Goal: Answer question/provide support

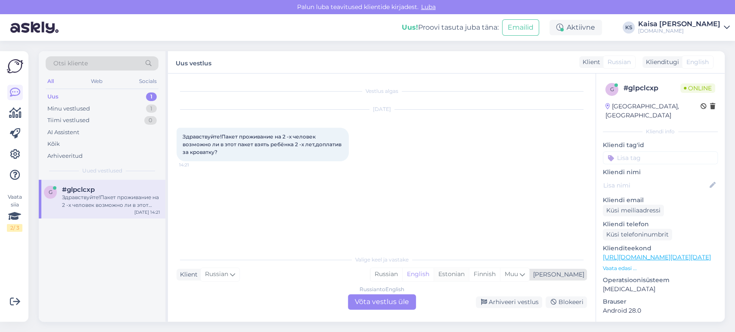
click at [469, 275] on div "Estonian" at bounding box center [450, 274] width 35 height 13
click at [398, 305] on div "Russian to Estonian Võta vestlus üle" at bounding box center [382, 301] width 68 height 15
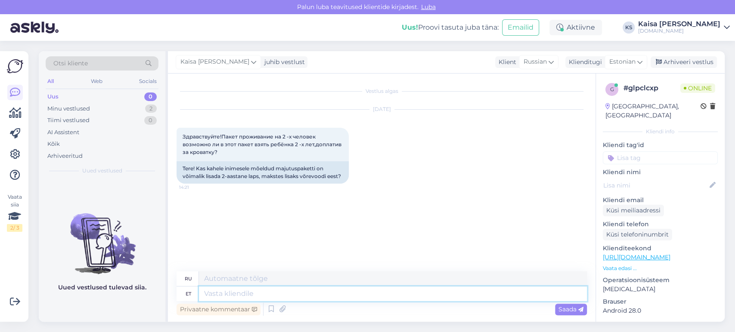
click at [439, 292] on textarea at bounding box center [393, 294] width 388 height 15
type textarea "Tere"
type textarea "Привет"
type textarea "Tere päevast!"
type textarea "Добрый день!"
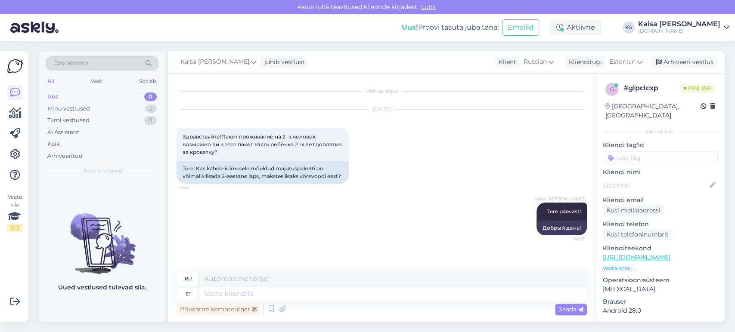
click at [655, 254] on link "[URL][DOMAIN_NAME]" at bounding box center [637, 258] width 68 height 8
click at [616, 265] on p "Vaata edasi ..." at bounding box center [660, 269] width 115 height 8
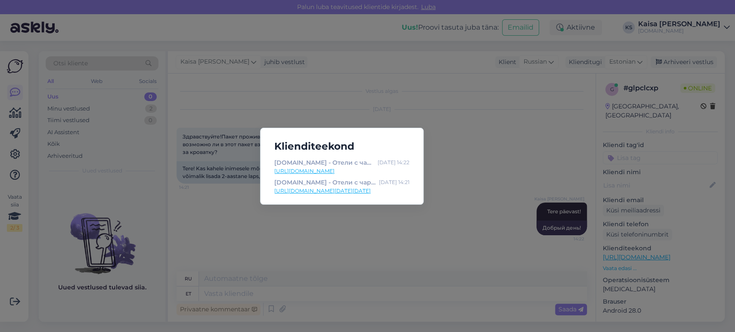
click at [374, 189] on link "[URL][DOMAIN_NAME][DATE][DATE]" at bounding box center [341, 191] width 135 height 8
click at [332, 278] on div "Klienditeekond [DOMAIN_NAME] - Отели с чарующими дополнениями [DATE] 14:22 [URL…" at bounding box center [367, 166] width 735 height 332
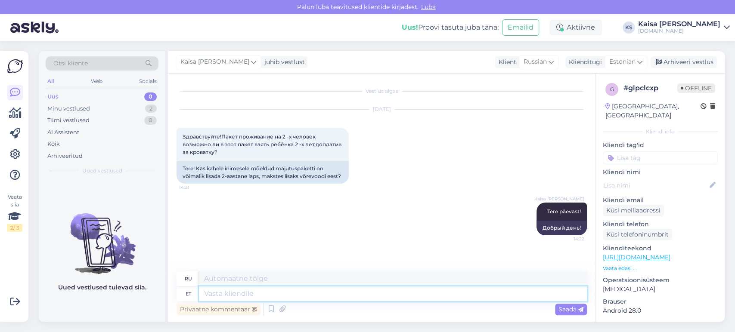
click at [337, 295] on textarea at bounding box center [393, 294] width 388 height 15
type textarea "Millisest"
type textarea "Из которого"
type textarea "Millisest pakkumisest eo"
type textarea "Из какого предложения?"
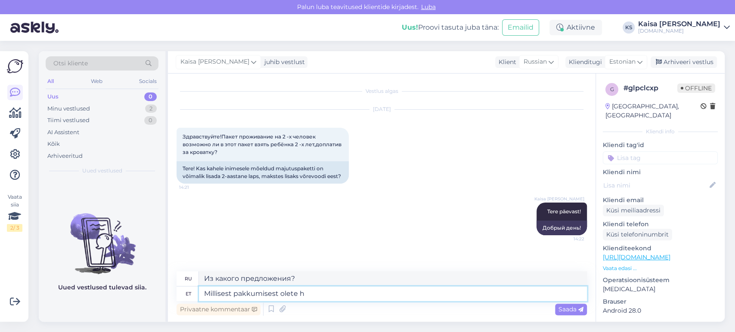
type textarea "Millisest pakkumisest olete hu"
type textarea "Какое предложение вас интересует?"
click at [234, 294] on textarea "Millisest pakkumisest olete huvitatud?" at bounding box center [393, 294] width 388 height 15
type textarea "Millisest hotelli pakkumisest olete huvitatud?"
type textarea "Какое предложение отеля вас интересует?"
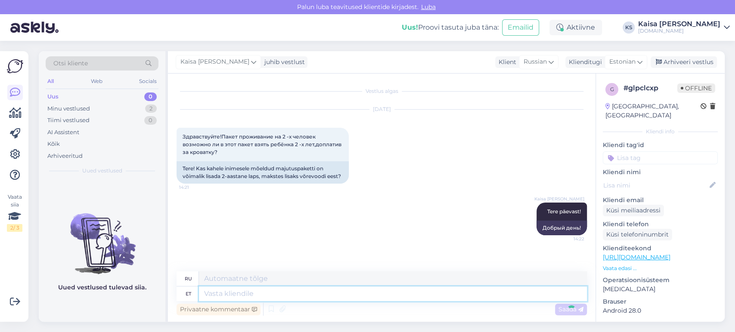
scroll to position [32, 0]
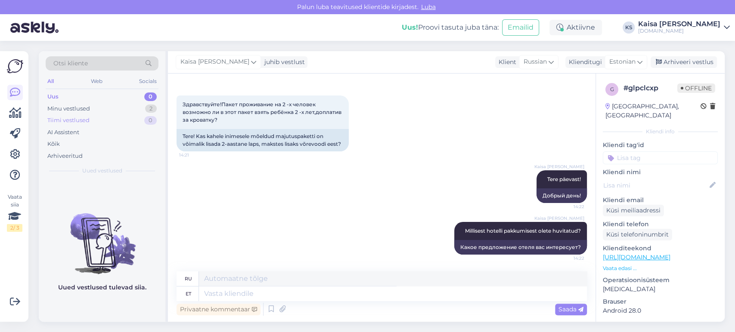
click at [99, 116] on div "Tiimi vestlused 0" at bounding box center [102, 121] width 113 height 12
click at [99, 110] on div "Minu vestlused 2" at bounding box center [102, 109] width 113 height 12
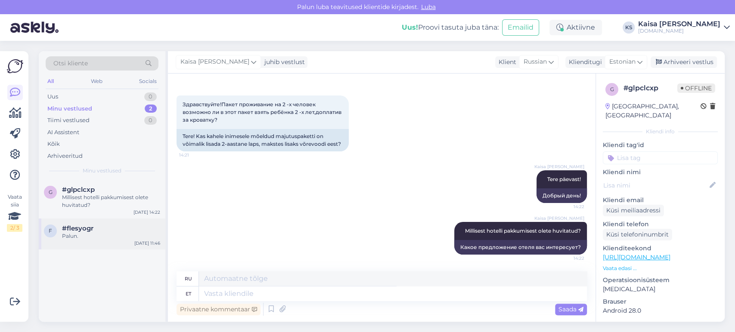
click at [100, 233] on div "Palun." at bounding box center [111, 236] width 98 height 8
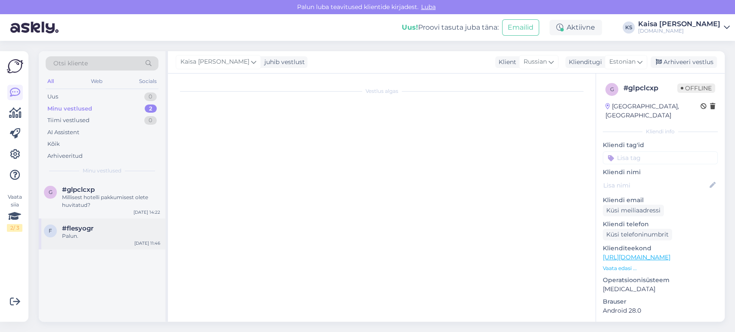
scroll to position [332, 0]
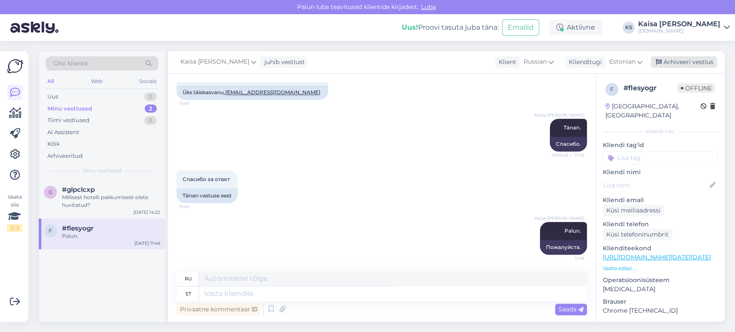
click at [665, 64] on div "Arhiveeri vestlus" at bounding box center [683, 62] width 66 height 12
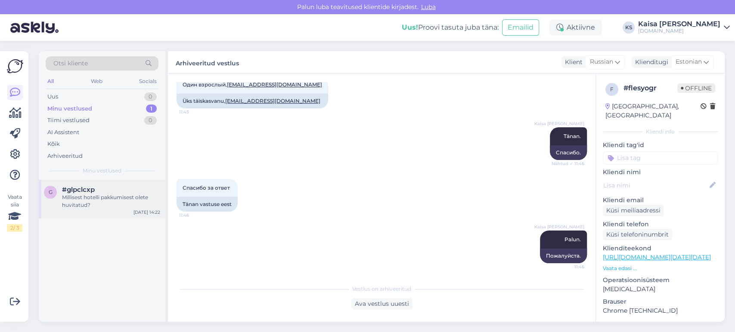
click at [112, 192] on div "#glpclcxp" at bounding box center [111, 190] width 98 height 8
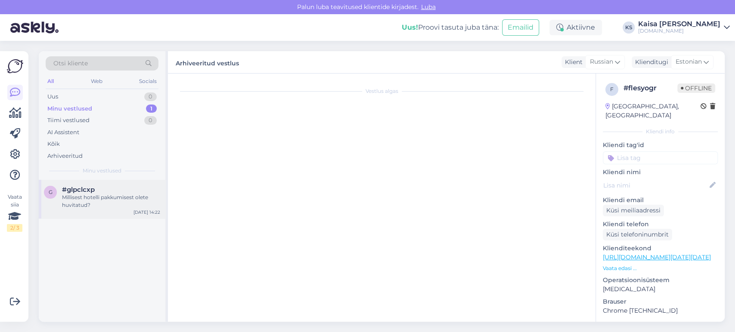
scroll to position [32, 0]
